Goal: Task Accomplishment & Management: Manage account settings

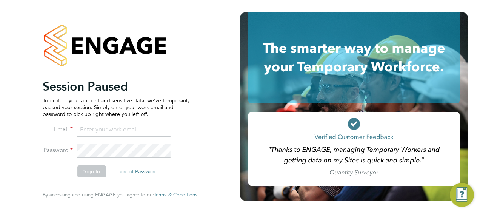
type input "[PERSON_NAME][EMAIL_ADDRESS][PERSON_NAME][DOMAIN_NAME]"
click at [92, 175] on button "Sign In" at bounding box center [91, 171] width 29 height 12
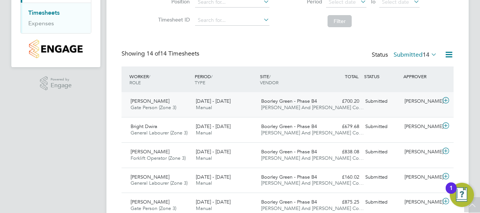
click at [446, 100] on icon at bounding box center [445, 100] width 9 height 6
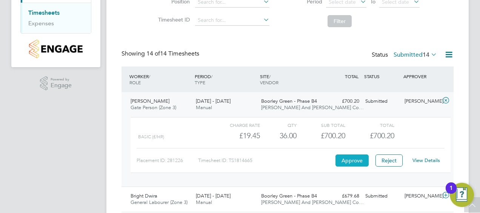
click at [353, 158] on button "Approve" at bounding box center [351, 160] width 33 height 12
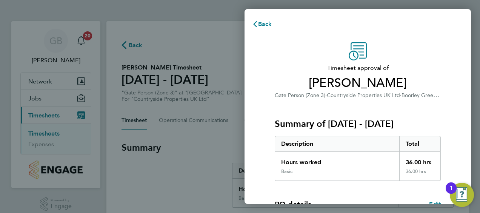
click at [409, 142] on div "Total" at bounding box center [419, 143] width 41 height 15
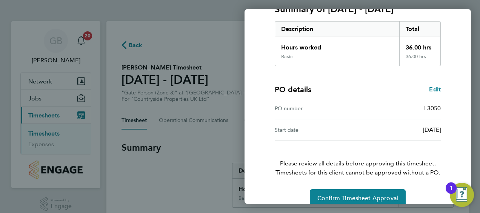
scroll to position [126, 0]
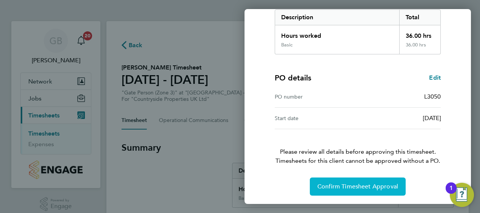
click at [365, 186] on span "Confirm Timesheet Approval" at bounding box center [357, 187] width 81 height 8
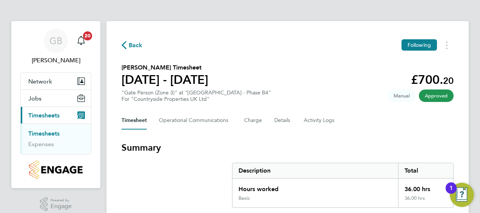
click at [43, 132] on link "Timesheets" at bounding box center [43, 133] width 31 height 7
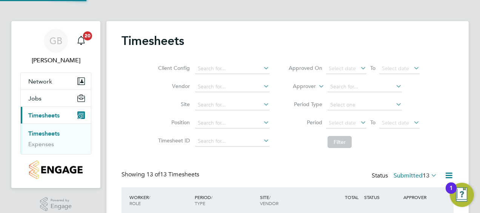
drag, startPoint x: 474, startPoint y: 48, endPoint x: 479, endPoint y: 41, distance: 8.1
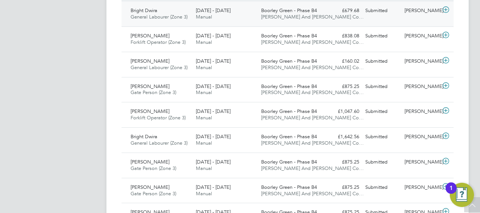
click at [445, 8] on icon at bounding box center [445, 10] width 9 height 6
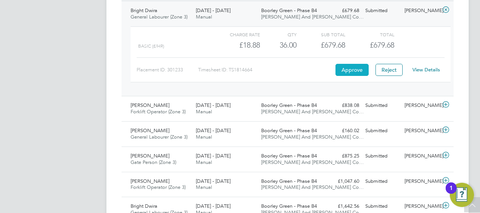
click at [350, 73] on button "Approve" at bounding box center [351, 70] width 33 height 12
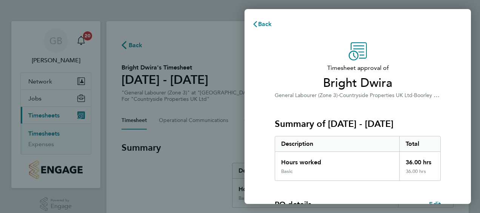
click at [350, 100] on div "Summary of 25 - 31 Aug 2025 Description Total Hours worked 36.00 hrs Basic 36.0…" at bounding box center [358, 140] width 166 height 81
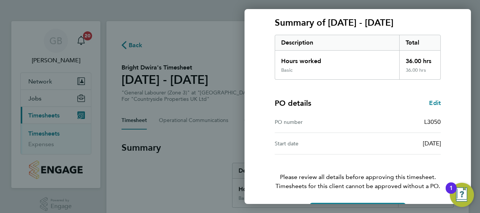
scroll to position [126, 0]
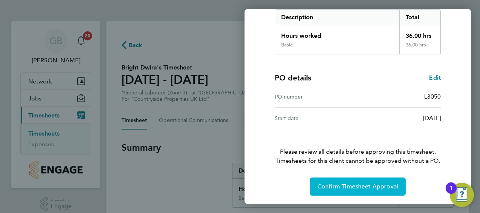
click at [340, 189] on span "Confirm Timesheet Approval" at bounding box center [357, 187] width 81 height 8
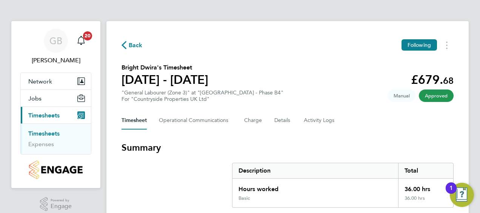
click at [78, 112] on icon "Main navigation" at bounding box center [81, 115] width 8 height 8
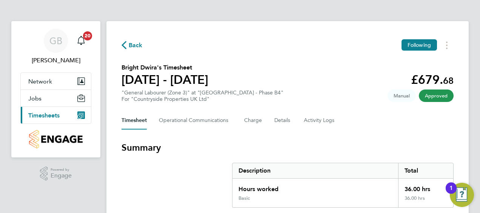
click at [78, 112] on icon "Main navigation" at bounding box center [81, 115] width 8 height 8
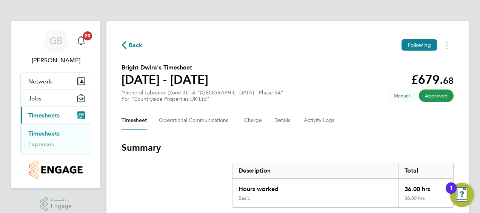
click at [52, 132] on link "Timesheets" at bounding box center [43, 133] width 31 height 7
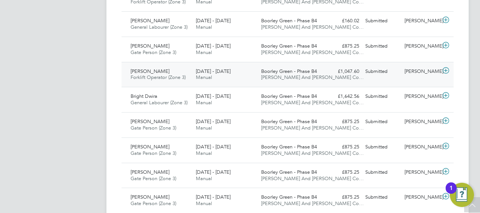
click at [444, 69] on icon at bounding box center [445, 70] width 9 height 6
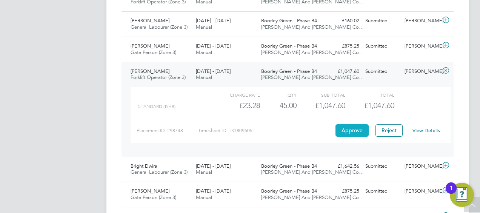
click at [354, 132] on button "Approve" at bounding box center [351, 130] width 33 height 12
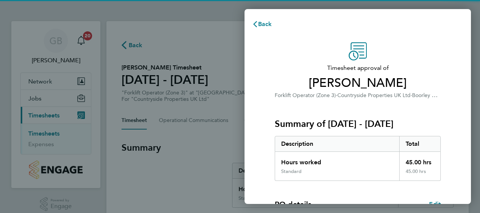
click at [428, 97] on span "Boorley Green - Phase B4" at bounding box center [442, 94] width 61 height 7
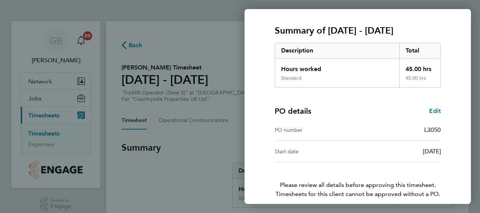
scroll to position [126, 0]
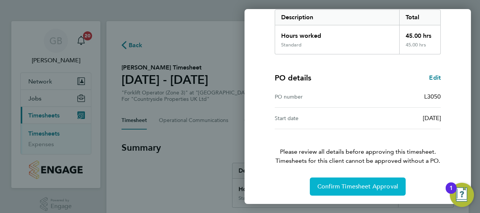
click at [365, 187] on span "Confirm Timesheet Approval" at bounding box center [357, 187] width 81 height 8
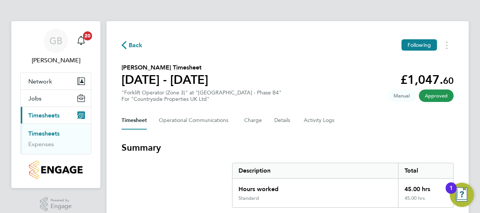
click at [46, 130] on link "Timesheets" at bounding box center [43, 133] width 31 height 7
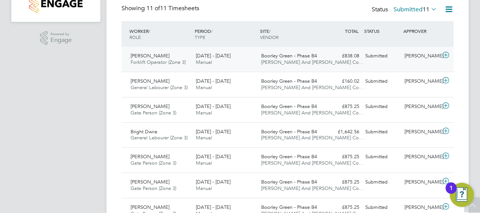
click at [445, 55] on icon at bounding box center [445, 55] width 9 height 6
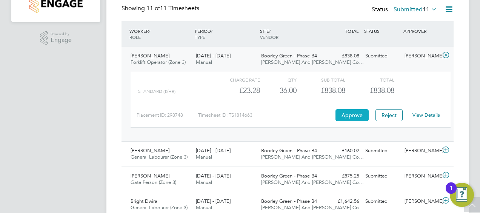
click at [356, 114] on button "Approve" at bounding box center [351, 115] width 33 height 12
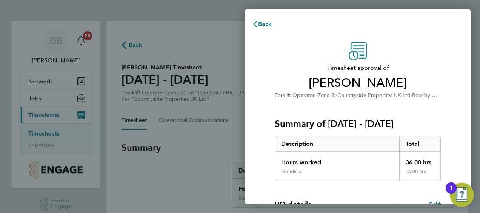
click at [387, 113] on div "Summary of [DATE] - [DATE] Description Total Hours worked 36.00 hrs Standard 36…" at bounding box center [358, 140] width 166 height 81
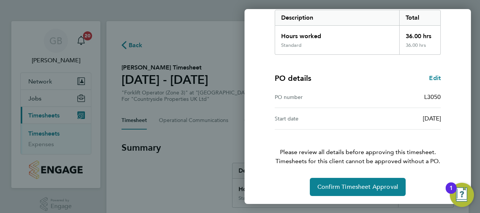
scroll to position [126, 0]
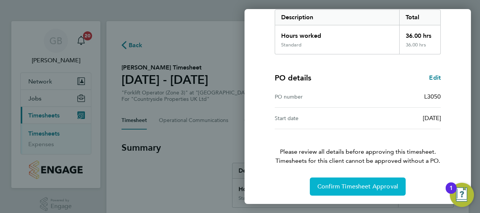
click at [355, 186] on span "Confirm Timesheet Approval" at bounding box center [357, 187] width 81 height 8
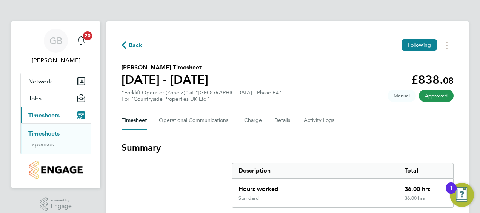
click at [54, 133] on link "Timesheets" at bounding box center [43, 133] width 31 height 7
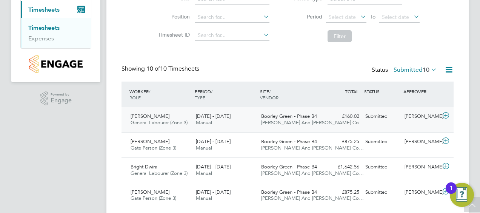
click at [445, 112] on icon at bounding box center [445, 115] width 9 height 6
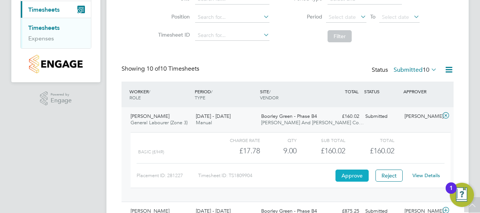
click at [349, 174] on button "Approve" at bounding box center [351, 175] width 33 height 12
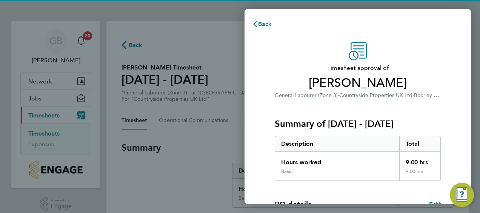
click at [408, 138] on div "Total" at bounding box center [419, 143] width 41 height 15
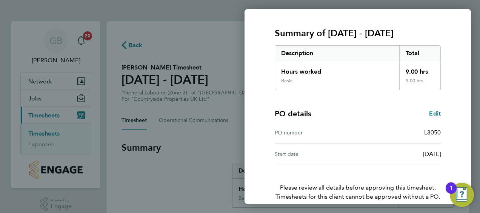
scroll to position [126, 0]
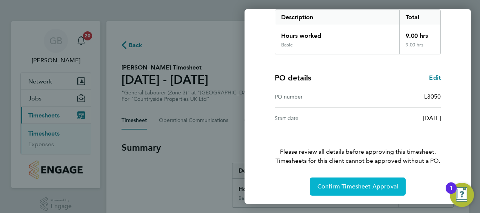
click at [365, 184] on span "Confirm Timesheet Approval" at bounding box center [357, 187] width 81 height 8
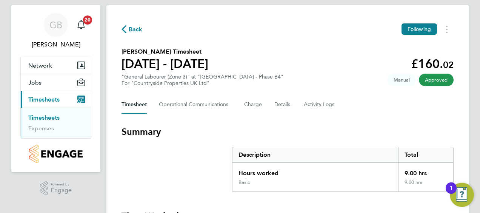
scroll to position [9, 0]
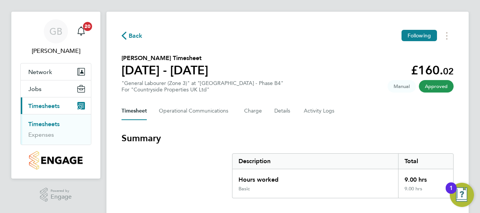
click at [48, 123] on link "Timesheets" at bounding box center [43, 123] width 31 height 7
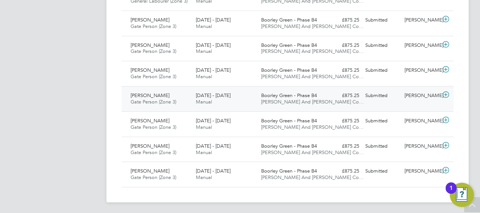
click at [445, 93] on icon at bounding box center [445, 95] width 9 height 6
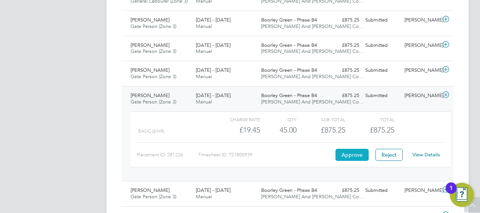
click at [348, 152] on button "Approve" at bounding box center [351, 155] width 33 height 12
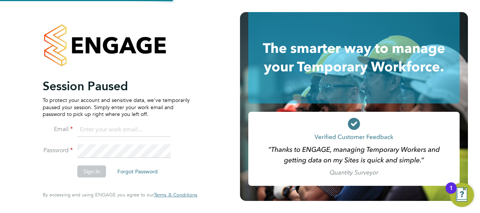
type input "[PERSON_NAME][EMAIL_ADDRESS][PERSON_NAME][DOMAIN_NAME]"
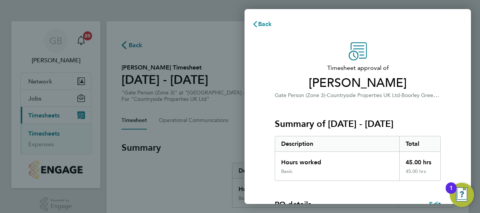
click at [443, 71] on div "Timesheet approval of [PERSON_NAME] Gate Person (Zone 3) · Countryside Properti…" at bounding box center [357, 181] width 184 height 279
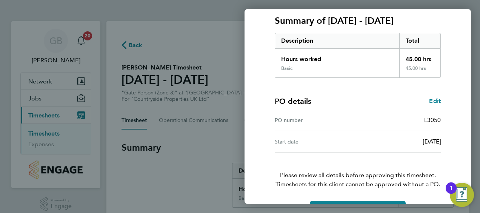
scroll to position [126, 0]
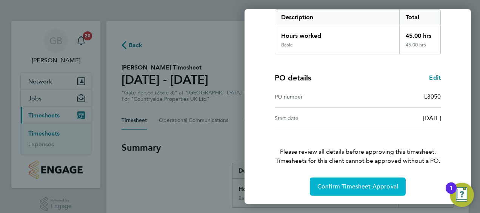
click at [364, 183] on span "Confirm Timesheet Approval" at bounding box center [357, 187] width 81 height 8
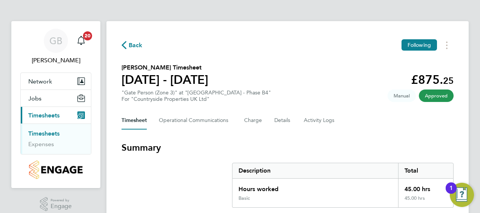
click at [41, 117] on span "Timesheets" at bounding box center [43, 115] width 31 height 7
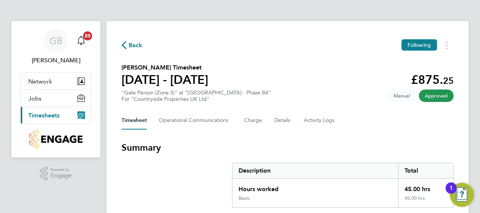
click at [41, 117] on span "Timesheets" at bounding box center [43, 115] width 31 height 7
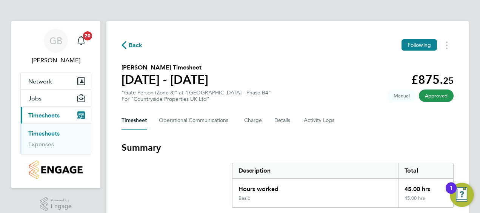
click at [51, 129] on ul "Timesheets Expenses" at bounding box center [56, 138] width 70 height 31
click at [47, 131] on link "Timesheets" at bounding box center [43, 133] width 31 height 7
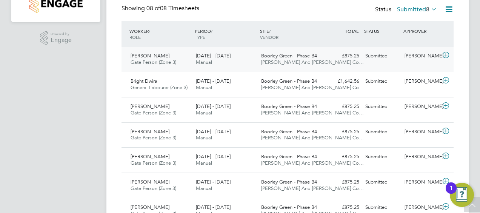
click at [445, 54] on icon at bounding box center [445, 55] width 9 height 6
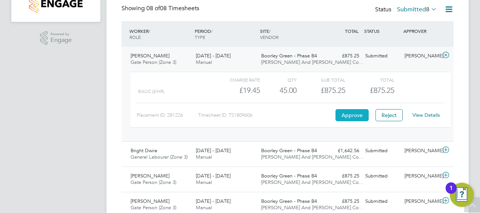
click at [351, 116] on button "Approve" at bounding box center [351, 115] width 33 height 12
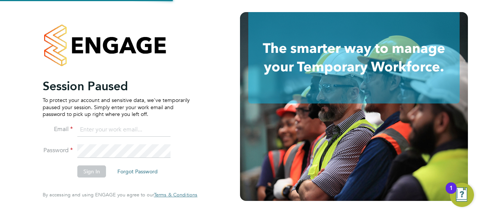
type input "[PERSON_NAME][EMAIL_ADDRESS][PERSON_NAME][DOMAIN_NAME]"
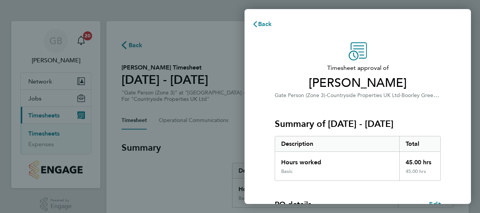
click at [401, 115] on div "Summary of [DATE] - [DATE] Description Total Hours worked 45.00 hrs Basic 45.00…" at bounding box center [358, 140] width 166 height 81
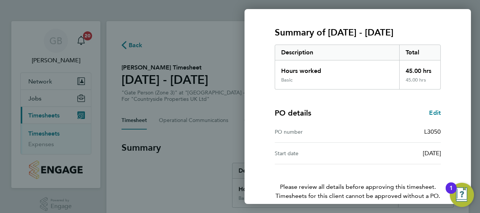
scroll to position [126, 0]
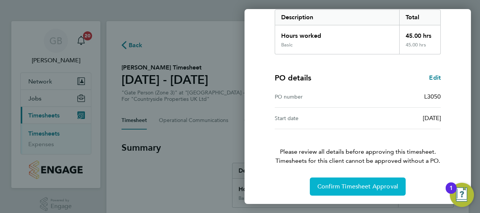
click at [351, 188] on span "Confirm Timesheet Approval" at bounding box center [357, 187] width 81 height 8
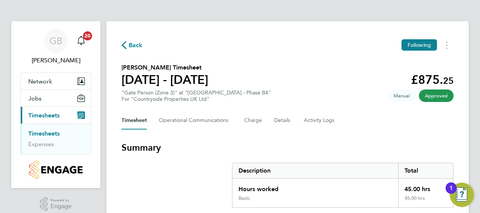
click at [45, 133] on link "Timesheets" at bounding box center [43, 133] width 31 height 7
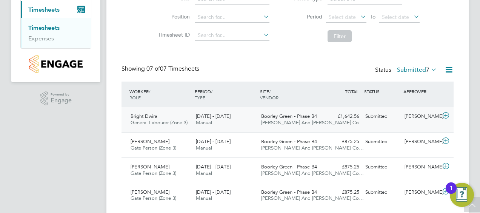
click at [446, 115] on icon at bounding box center [445, 115] width 9 height 6
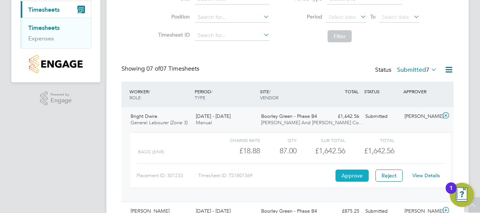
click at [356, 173] on button "Approve" at bounding box center [351, 175] width 33 height 12
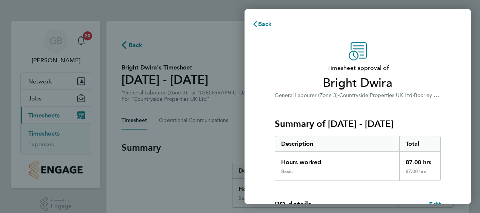
click at [367, 131] on div "Summary of 18 - 24 Aug 2025 Description Total Hours worked 87.00 hrs Basic 87.0…" at bounding box center [358, 140] width 166 height 81
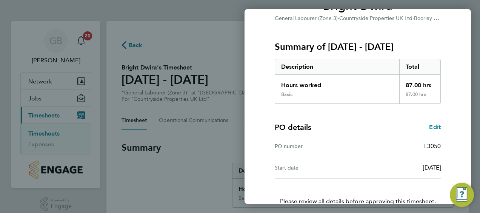
scroll to position [126, 0]
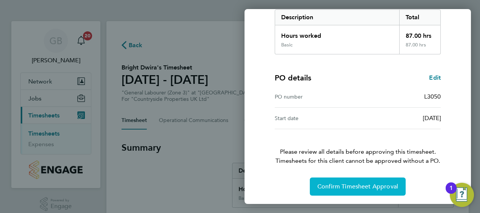
click at [349, 185] on span "Confirm Timesheet Approval" at bounding box center [357, 187] width 81 height 8
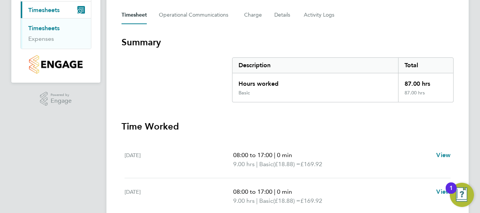
scroll to position [60, 0]
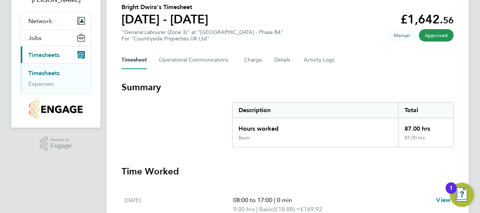
click at [53, 70] on link "Timesheets" at bounding box center [43, 72] width 31 height 7
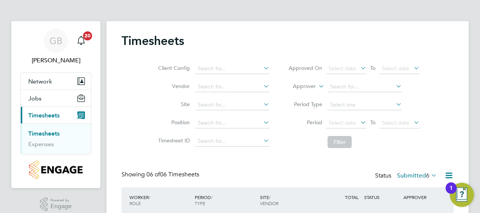
click at [441, 108] on div "Client Config Vendor Site Position Timesheet ID Approved On Select date To Sele…" at bounding box center [287, 104] width 332 height 96
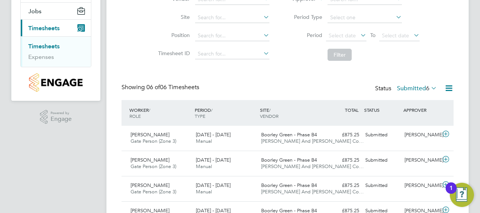
scroll to position [90, 0]
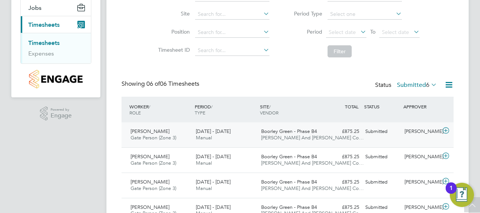
click at [448, 125] on div at bounding box center [446, 131] width 13 height 12
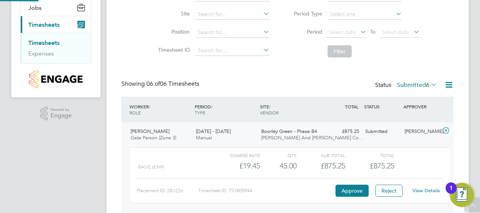
click at [446, 127] on icon at bounding box center [445, 130] width 9 height 6
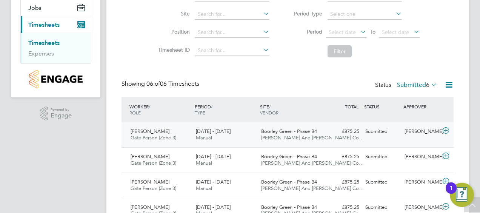
click at [445, 130] on icon at bounding box center [445, 130] width 9 height 6
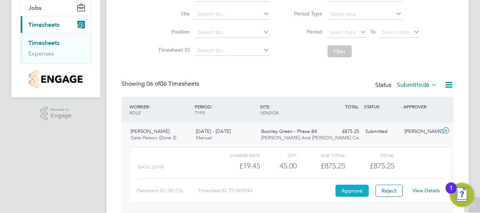
click at [352, 188] on button "Approve" at bounding box center [351, 190] width 33 height 12
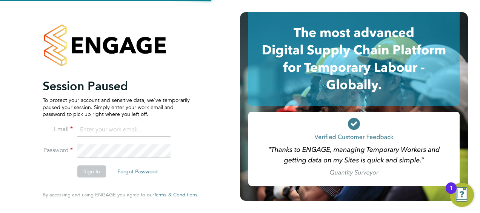
type input "[PERSON_NAME][EMAIL_ADDRESS][PERSON_NAME][DOMAIN_NAME]"
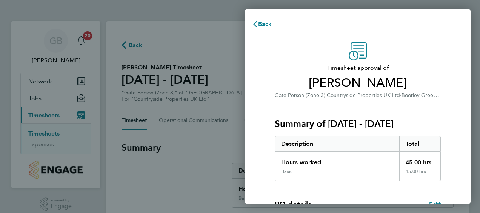
click at [420, 114] on div "Summary of 11 - 17 Aug 2025 Description Total Hours worked 45.00 hrs Basic 45.0…" at bounding box center [358, 140] width 166 height 81
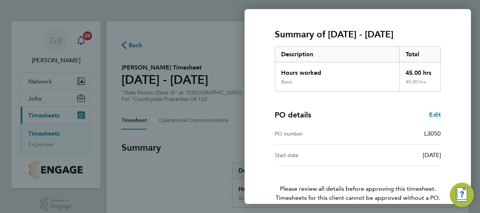
scroll to position [126, 0]
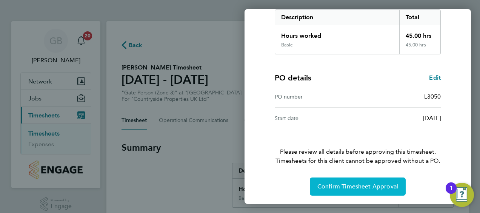
click at [345, 187] on span "Confirm Timesheet Approval" at bounding box center [357, 187] width 81 height 8
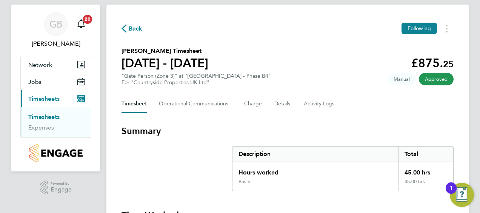
scroll to position [14, 0]
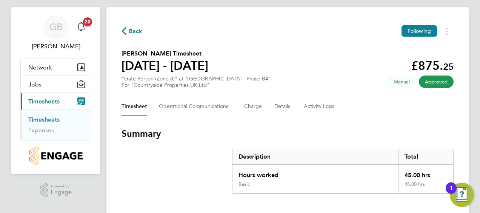
click at [48, 118] on link "Timesheets" at bounding box center [43, 119] width 31 height 7
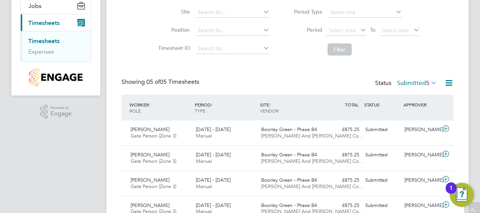
scroll to position [152, 0]
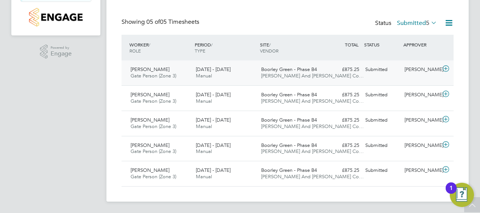
click at [446, 66] on icon at bounding box center [445, 69] width 9 height 6
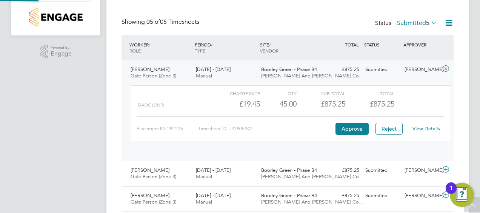
scroll to position [13, 74]
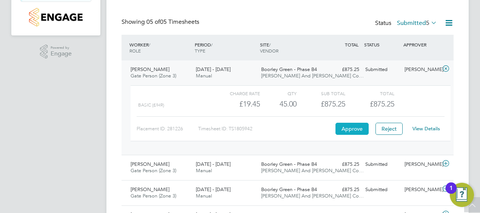
click at [349, 125] on button "Approve" at bounding box center [351, 129] width 33 height 12
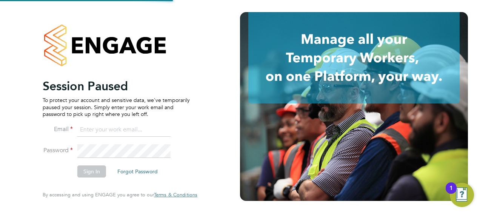
type input "[PERSON_NAME][EMAIL_ADDRESS][PERSON_NAME][DOMAIN_NAME]"
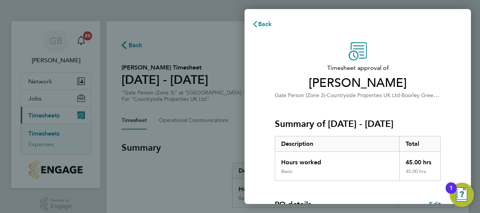
click at [479, 0] on html "GB [PERSON_NAME] Notifications 20 Applications: Network Team Members Sites Jobs…" at bounding box center [240, 0] width 480 height 0
click at [397, 77] on span "[PERSON_NAME]" at bounding box center [358, 82] width 166 height 15
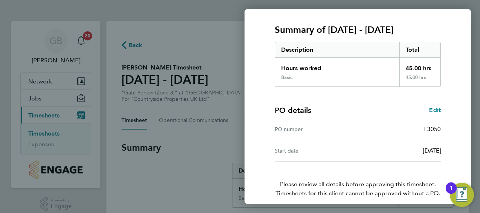
scroll to position [126, 0]
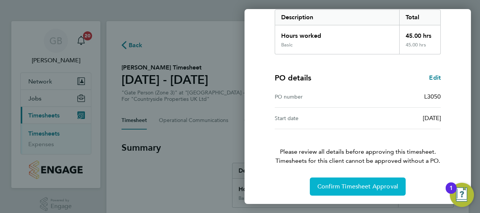
click at [355, 189] on span "Confirm Timesheet Approval" at bounding box center [357, 187] width 81 height 8
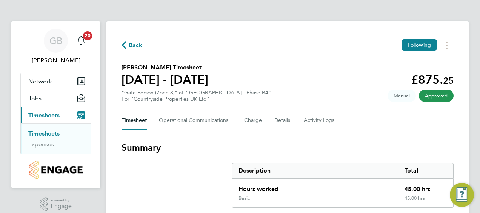
click at [44, 131] on link "Timesheets" at bounding box center [43, 133] width 31 height 7
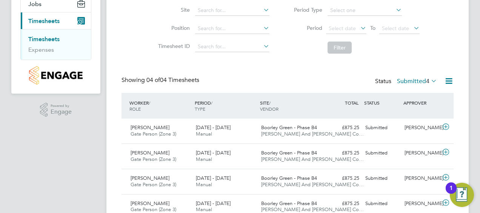
scroll to position [106, 0]
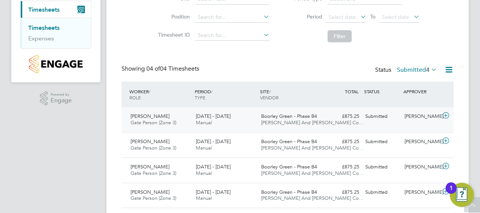
click at [444, 115] on icon at bounding box center [445, 115] width 9 height 6
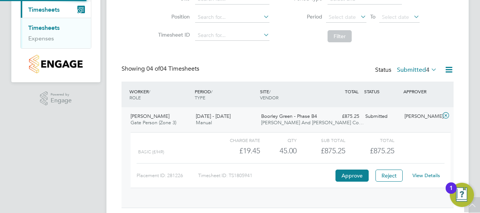
scroll to position [13, 74]
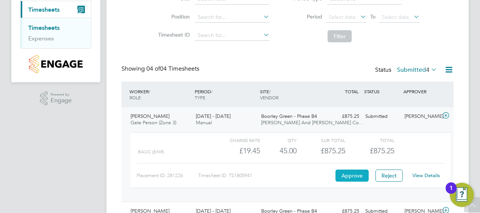
click at [351, 176] on button "Approve" at bounding box center [351, 175] width 33 height 12
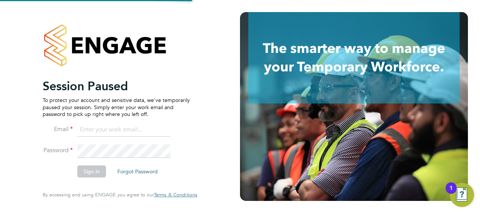
type input "[PERSON_NAME][EMAIL_ADDRESS][PERSON_NAME][DOMAIN_NAME]"
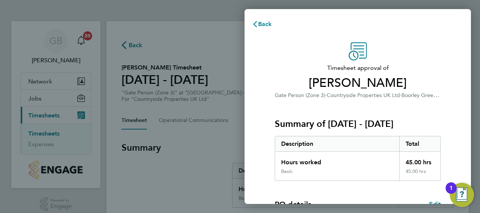
click at [425, 126] on h3 "Summary of [DATE] - [DATE]" at bounding box center [358, 124] width 166 height 12
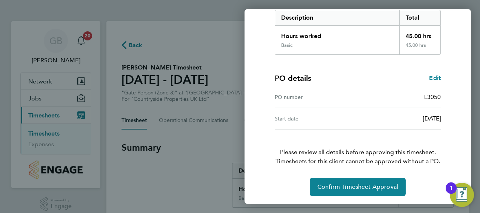
scroll to position [126, 0]
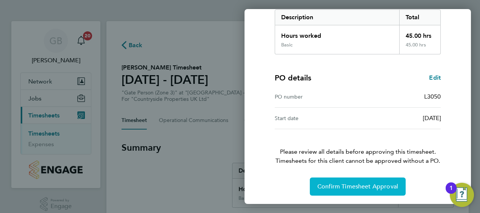
click at [356, 186] on span "Confirm Timesheet Approval" at bounding box center [357, 187] width 81 height 8
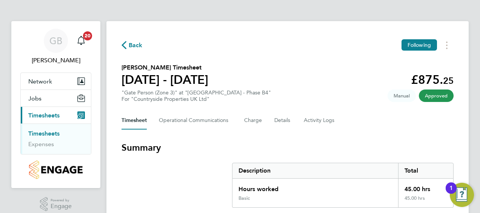
click at [49, 134] on link "Timesheets" at bounding box center [43, 133] width 31 height 7
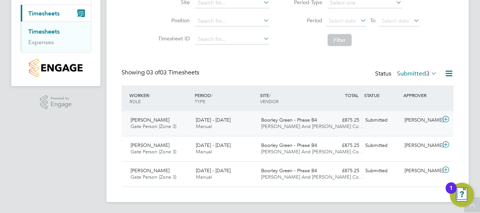
click at [445, 117] on icon at bounding box center [445, 119] width 9 height 6
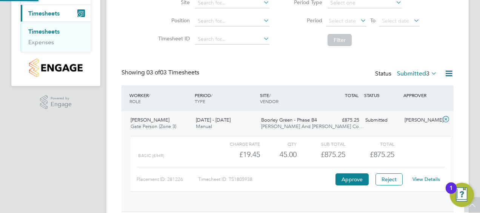
scroll to position [13, 74]
click at [348, 176] on button "Approve" at bounding box center [351, 179] width 33 height 12
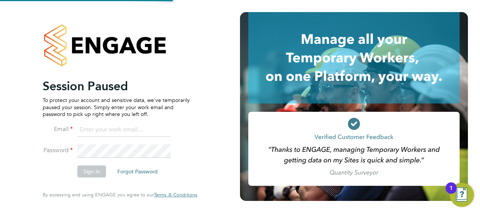
type input "[PERSON_NAME][EMAIL_ADDRESS][PERSON_NAME][DOMAIN_NAME]"
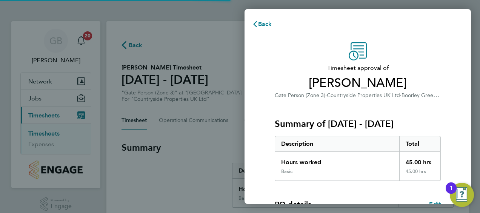
click at [388, 156] on div "Hours worked" at bounding box center [337, 160] width 124 height 17
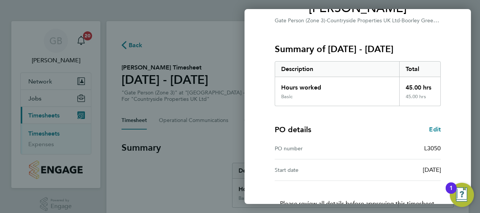
scroll to position [126, 0]
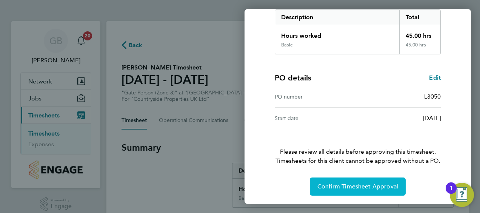
click at [362, 187] on span "Confirm Timesheet Approval" at bounding box center [357, 187] width 81 height 8
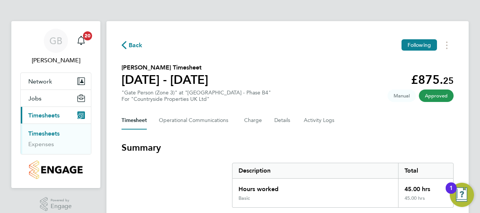
click at [45, 133] on link "Timesheets" at bounding box center [43, 133] width 31 height 7
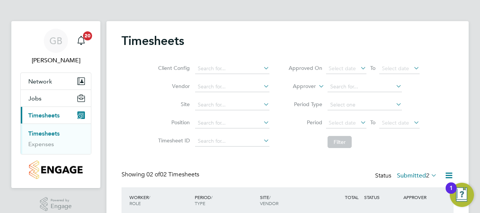
click at [385, 135] on li "Filter" at bounding box center [354, 142] width 150 height 20
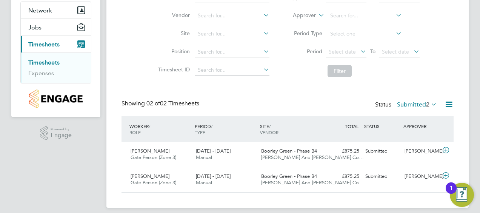
scroll to position [77, 0]
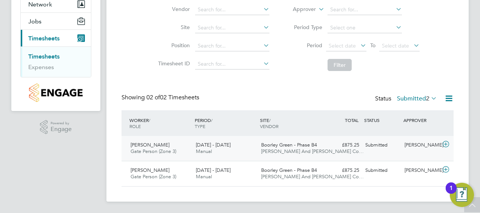
click at [445, 143] on icon at bounding box center [445, 144] width 9 height 6
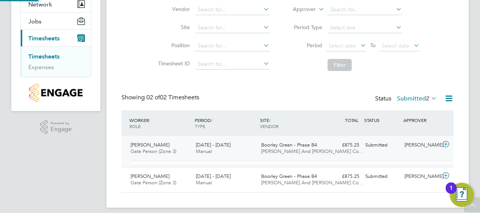
scroll to position [13, 74]
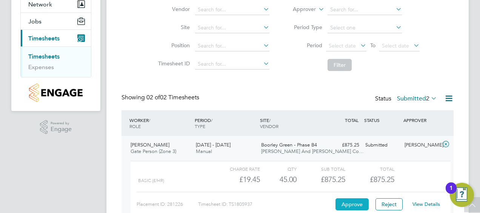
click at [352, 204] on button "Approve" at bounding box center [351, 204] width 33 height 12
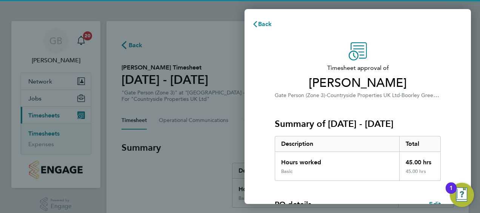
click at [354, 137] on div "Description" at bounding box center [337, 143] width 124 height 15
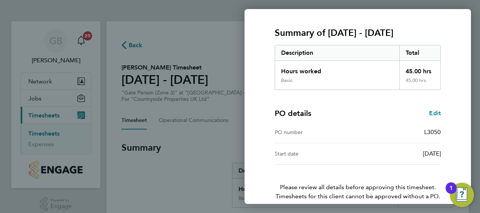
scroll to position [126, 0]
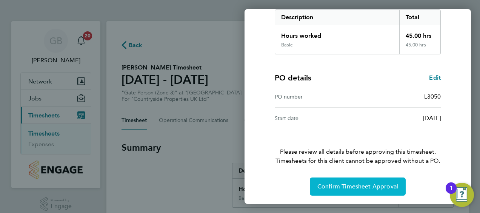
click at [342, 185] on span "Confirm Timesheet Approval" at bounding box center [357, 187] width 81 height 8
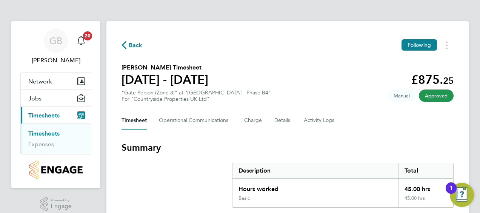
click at [43, 132] on link "Timesheets" at bounding box center [43, 133] width 31 height 7
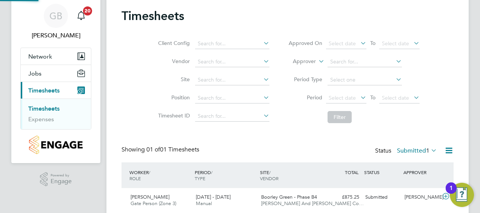
scroll to position [52, 0]
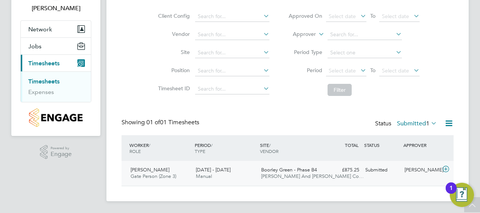
click at [445, 166] on icon at bounding box center [445, 169] width 9 height 6
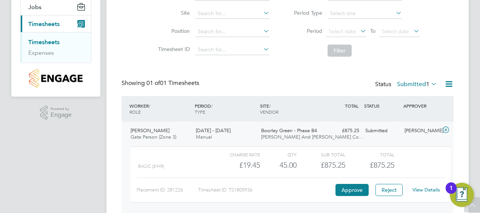
scroll to position [112, 0]
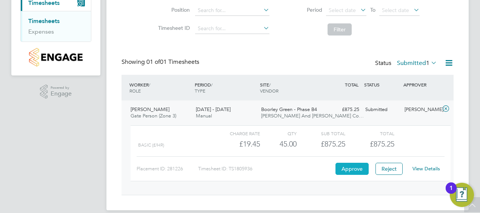
click at [345, 168] on button "Approve" at bounding box center [351, 169] width 33 height 12
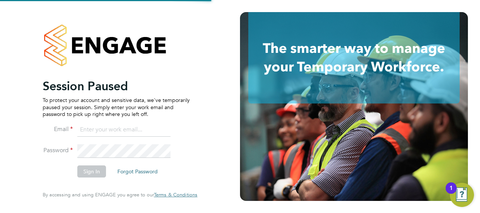
type input "[PERSON_NAME][EMAIL_ADDRESS][PERSON_NAME][DOMAIN_NAME]"
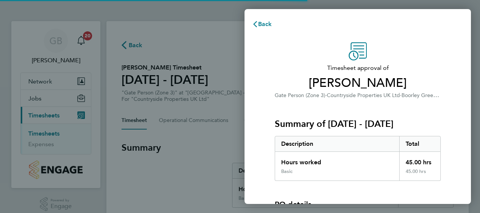
click at [395, 136] on div "Description Total Hours worked 45.00 hrs Basic 45.00 hrs" at bounding box center [358, 158] width 166 height 45
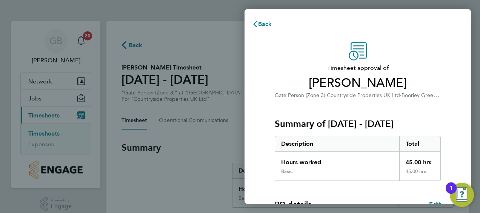
click at [395, 136] on div "Description Total" at bounding box center [358, 144] width 166 height 16
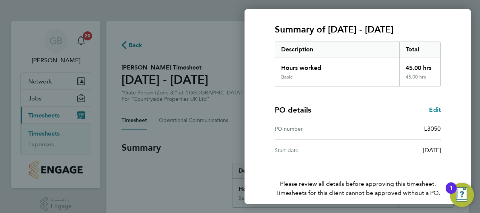
scroll to position [126, 0]
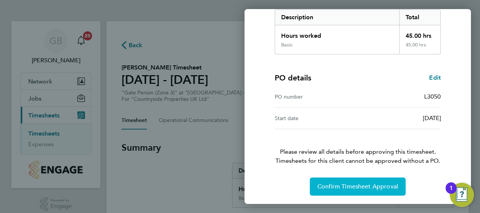
click at [352, 188] on span "Confirm Timesheet Approval" at bounding box center [357, 187] width 81 height 8
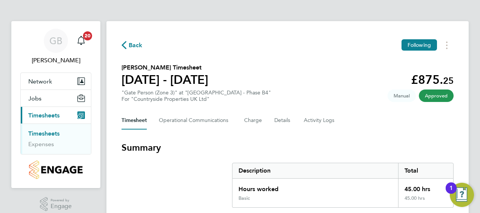
click at [48, 114] on span "Timesheets" at bounding box center [43, 115] width 31 height 7
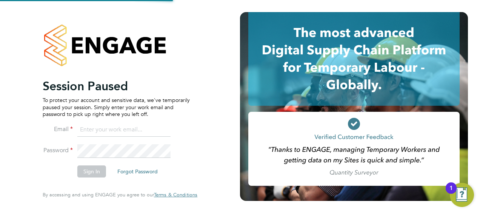
type input "[PERSON_NAME][EMAIL_ADDRESS][PERSON_NAME][DOMAIN_NAME]"
